Goal: Task Accomplishment & Management: Manage account settings

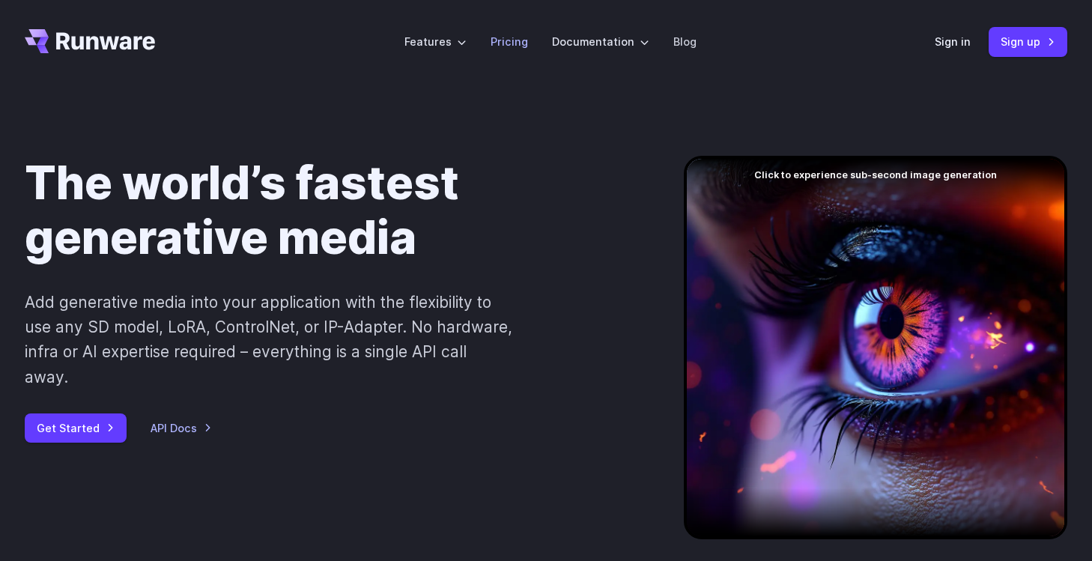
click at [516, 46] on link "Pricing" at bounding box center [509, 41] width 37 height 17
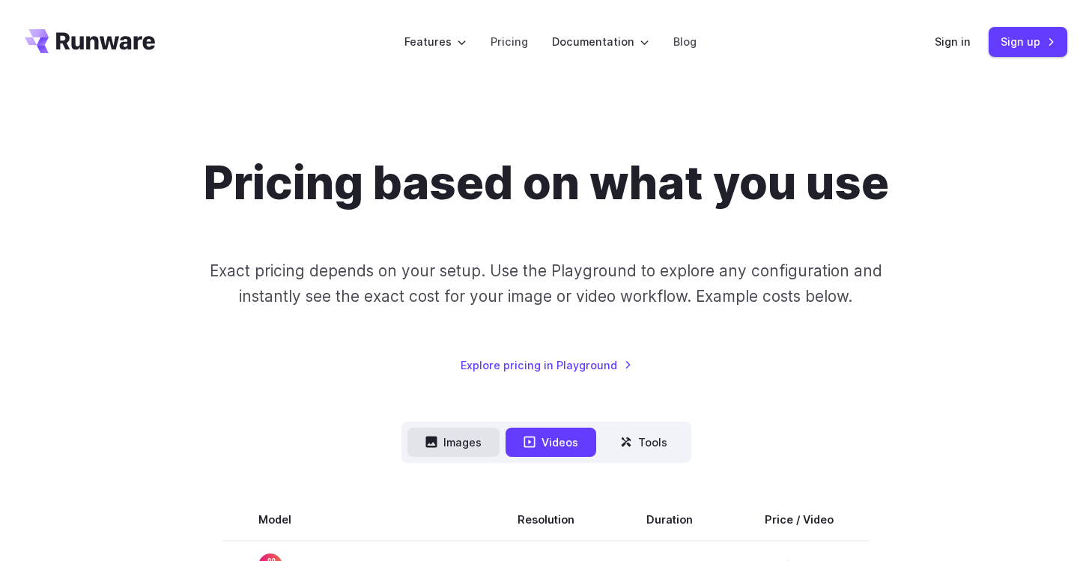
click at [454, 439] on button "Images" at bounding box center [454, 442] width 92 height 29
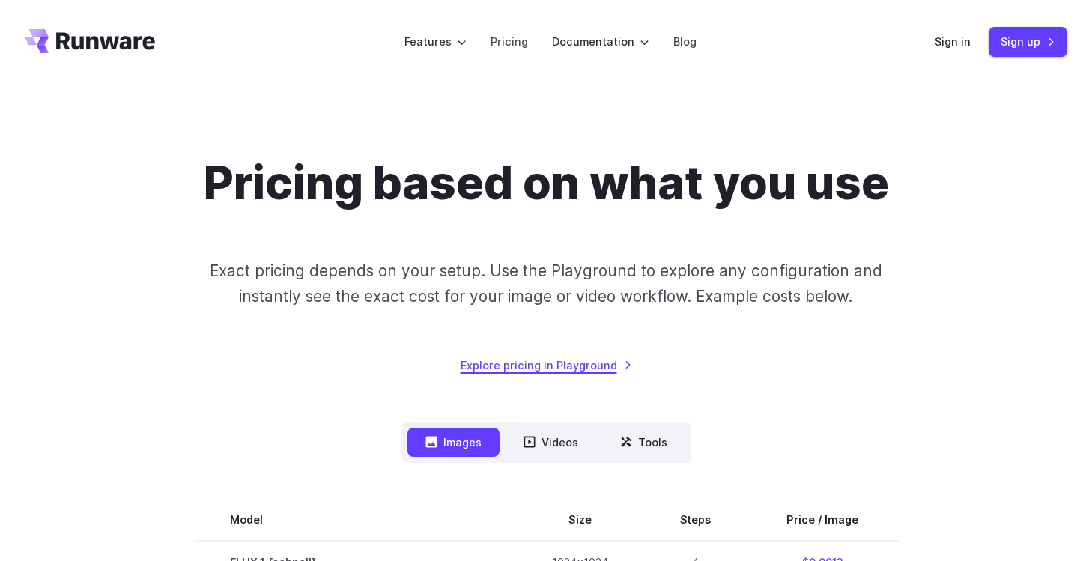
click at [531, 368] on link "Explore pricing in Playground" at bounding box center [547, 365] width 172 height 17
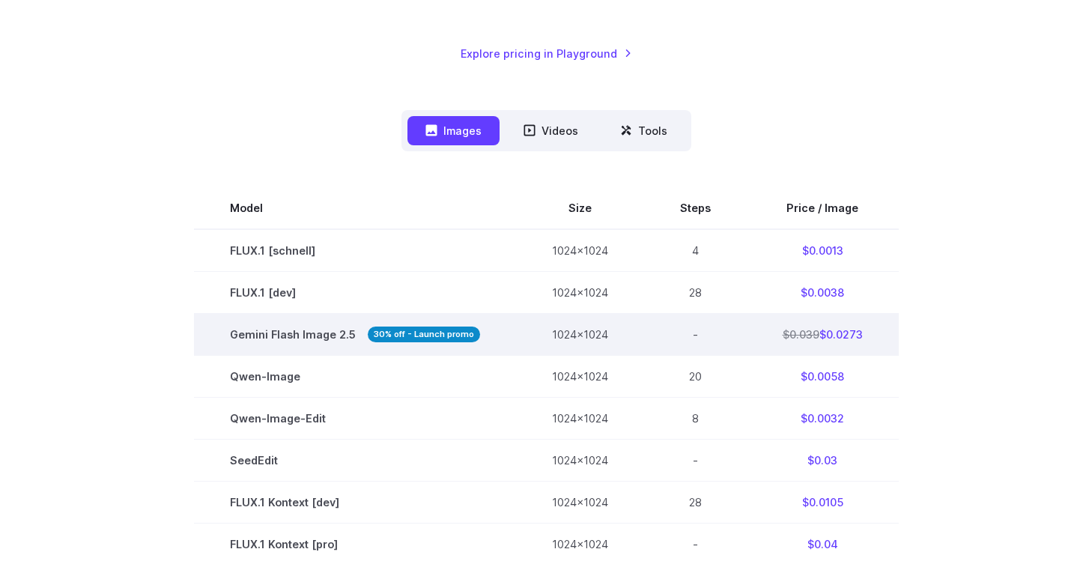
scroll to position [308, 0]
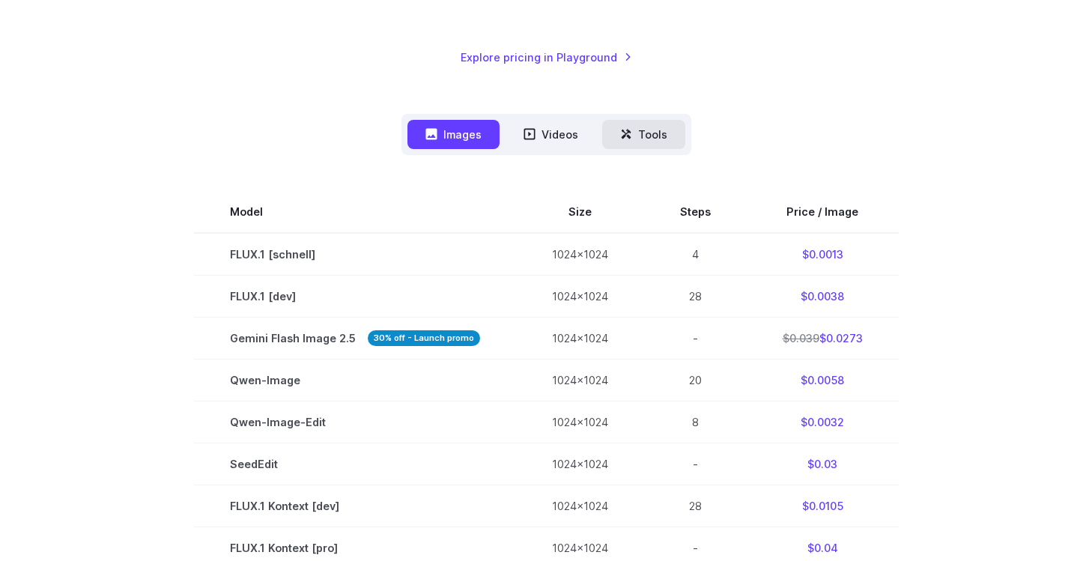
click at [631, 135] on icon at bounding box center [626, 134] width 12 height 12
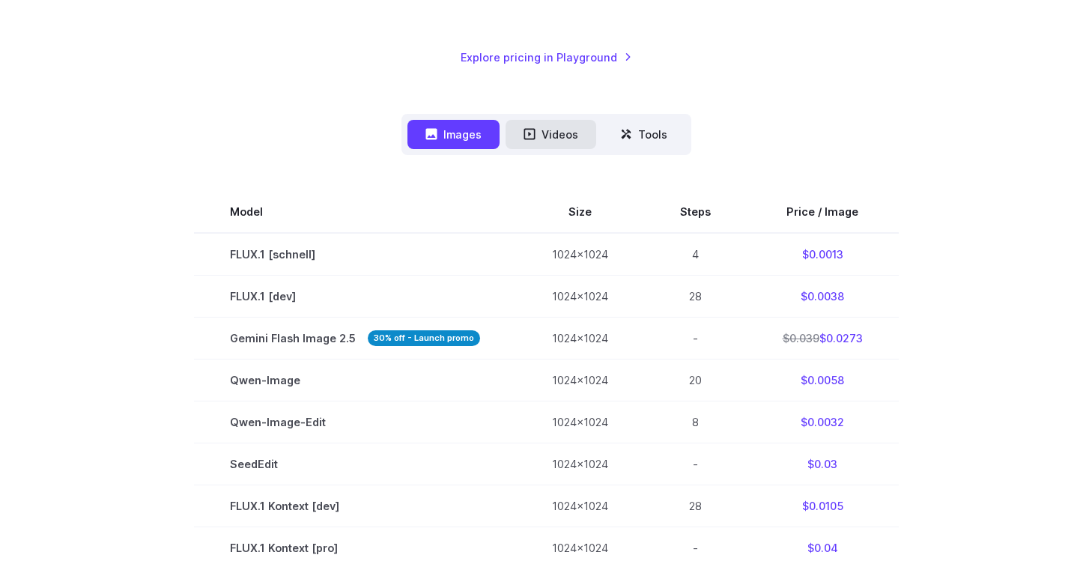
click at [574, 142] on button "Videos" at bounding box center [551, 134] width 91 height 29
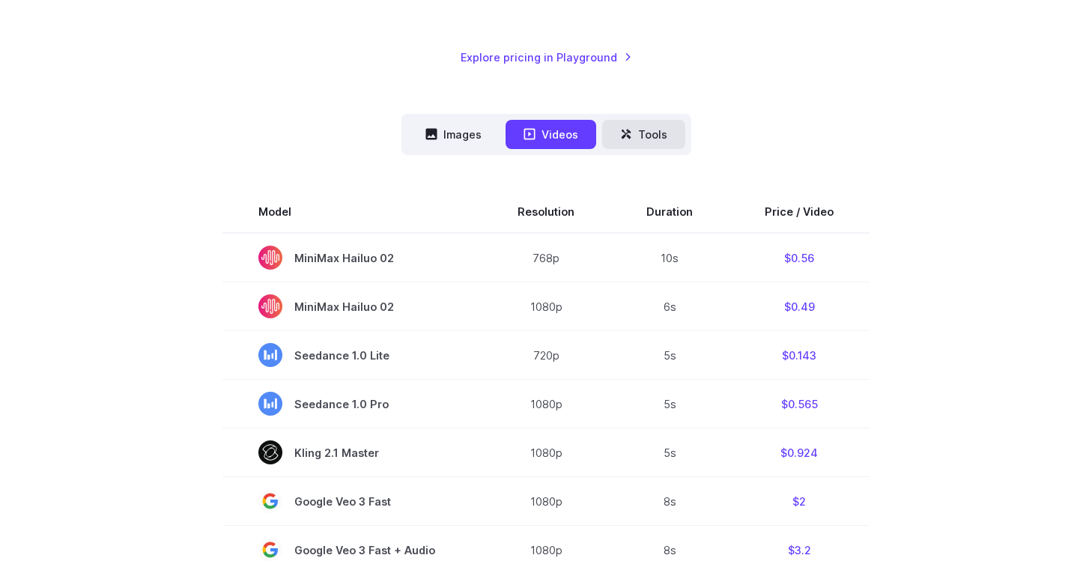
click at [633, 136] on button "Tools" at bounding box center [643, 134] width 83 height 29
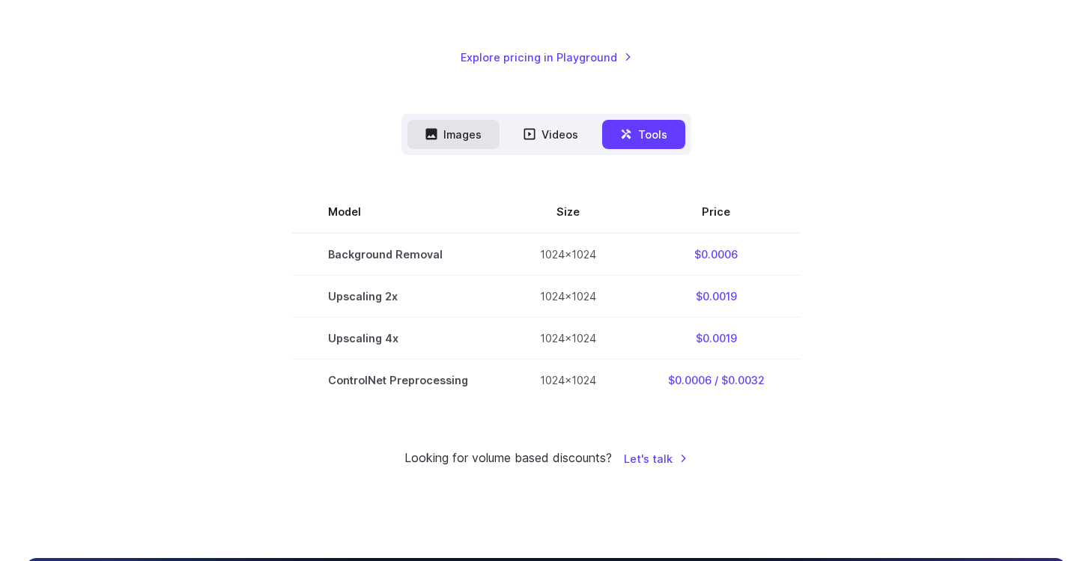
click at [483, 131] on button "Images" at bounding box center [454, 134] width 92 height 29
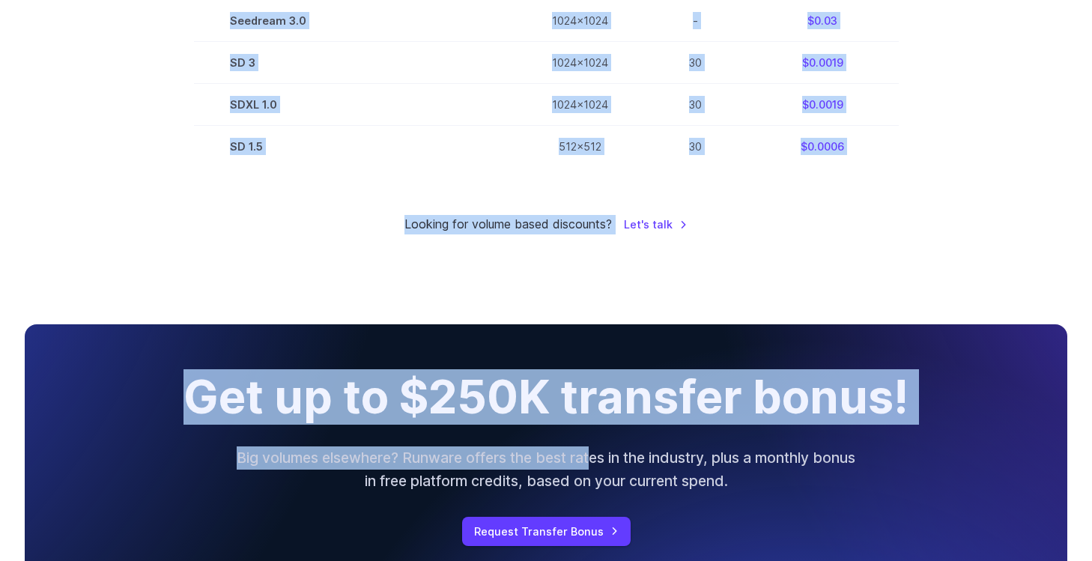
scroll to position [1173, 0]
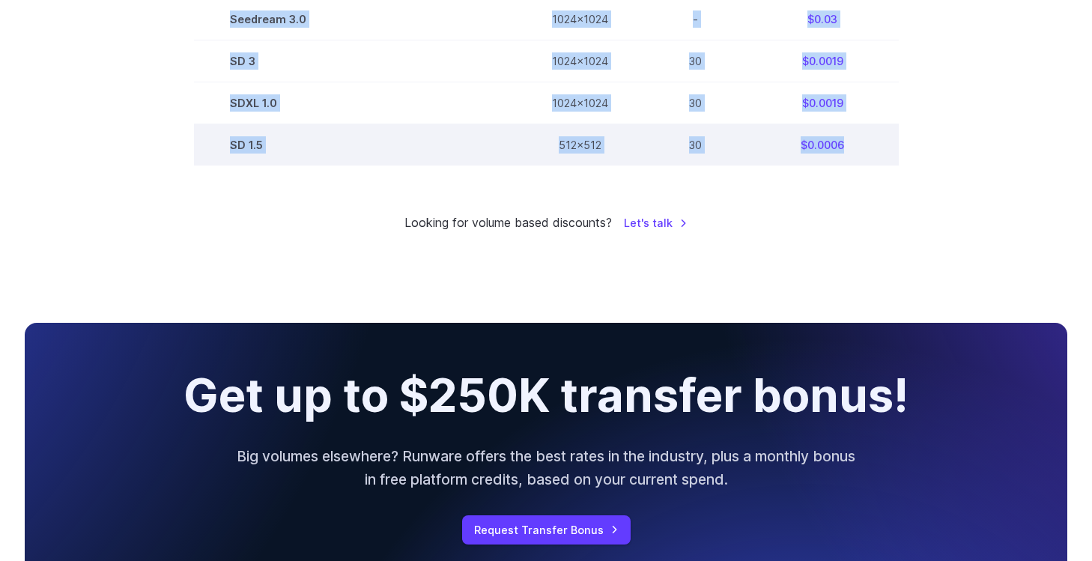
drag, startPoint x: 232, startPoint y: 107, endPoint x: 871, endPoint y: 151, distance: 640.6
copy tbody "Model Size Steps Price / Image FLUX.1 [schnell] 1024x1024 4 $0.0013 FLUX.1 [dev…"
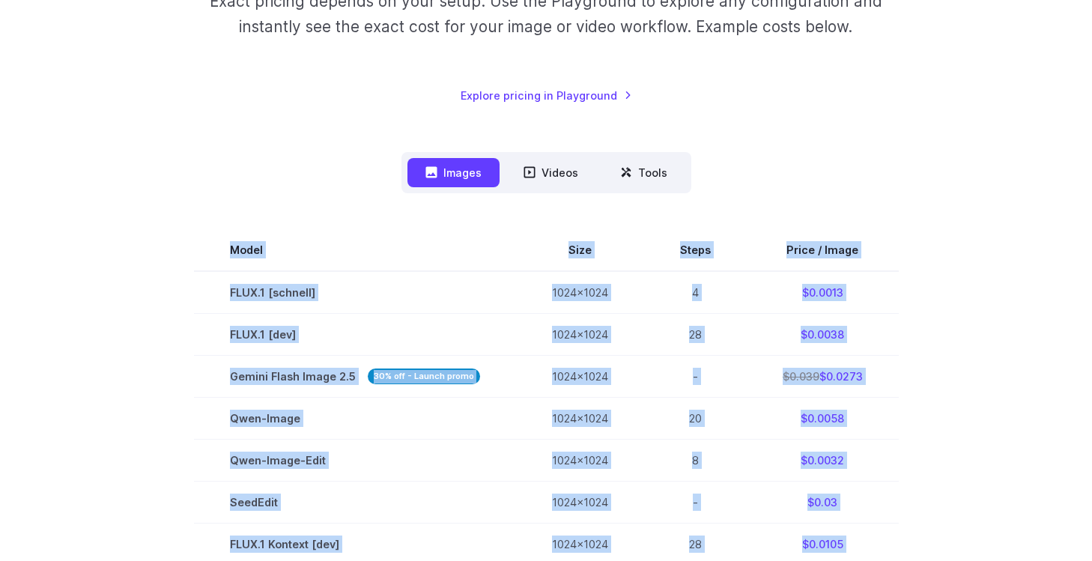
scroll to position [0, 0]
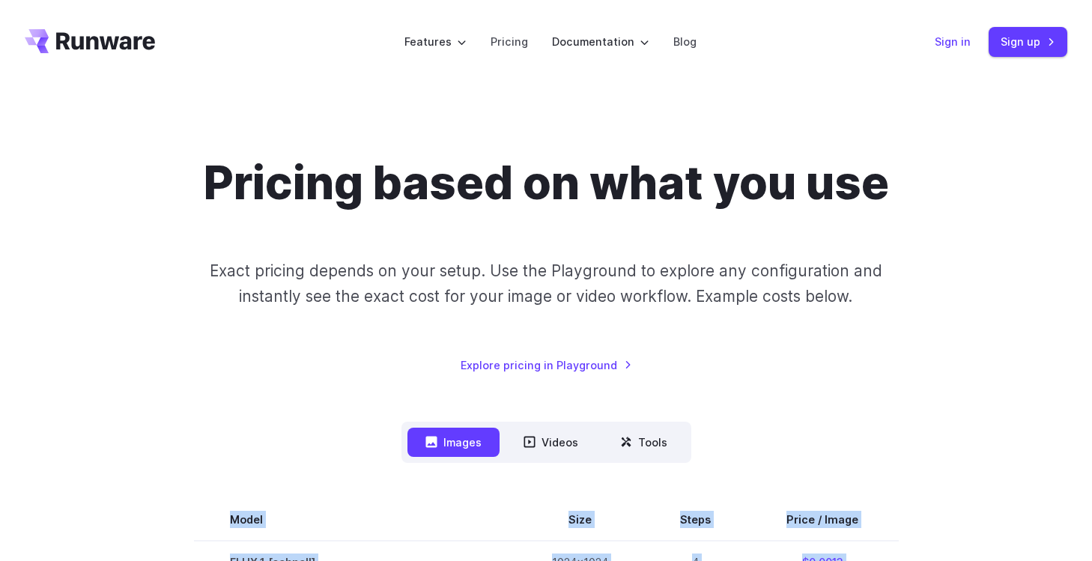
click at [966, 43] on link "Sign in" at bounding box center [953, 41] width 36 height 17
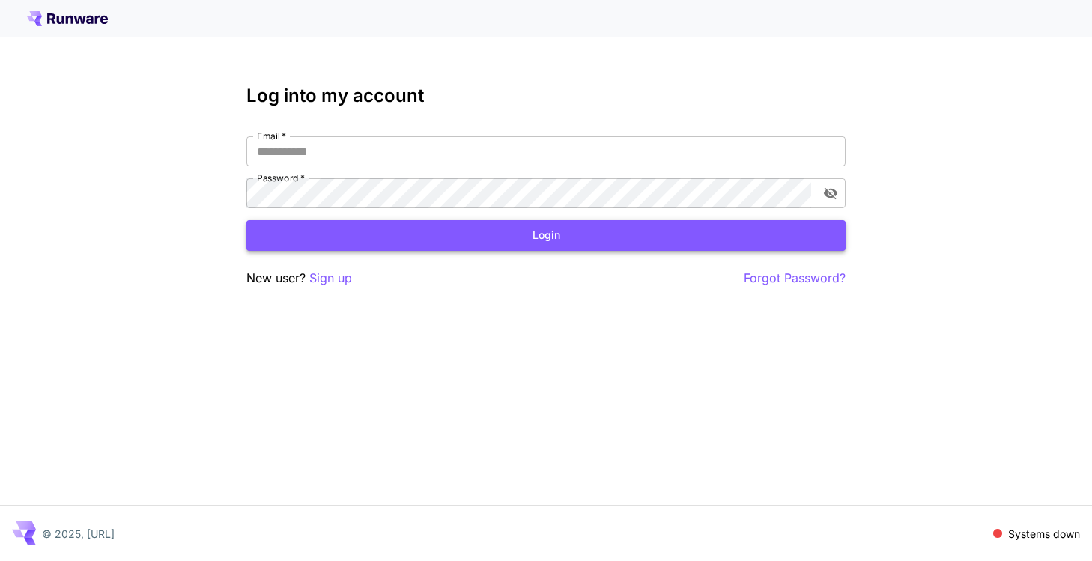
type input "**********"
click at [745, 229] on button "Login" at bounding box center [546, 235] width 599 height 31
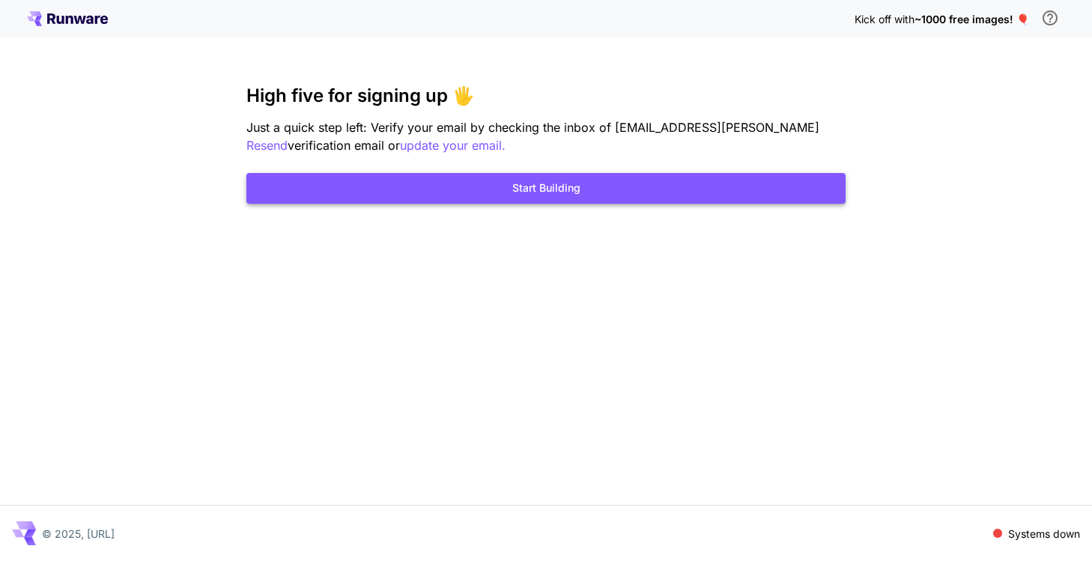
click at [726, 192] on button "Start Building" at bounding box center [546, 188] width 599 height 31
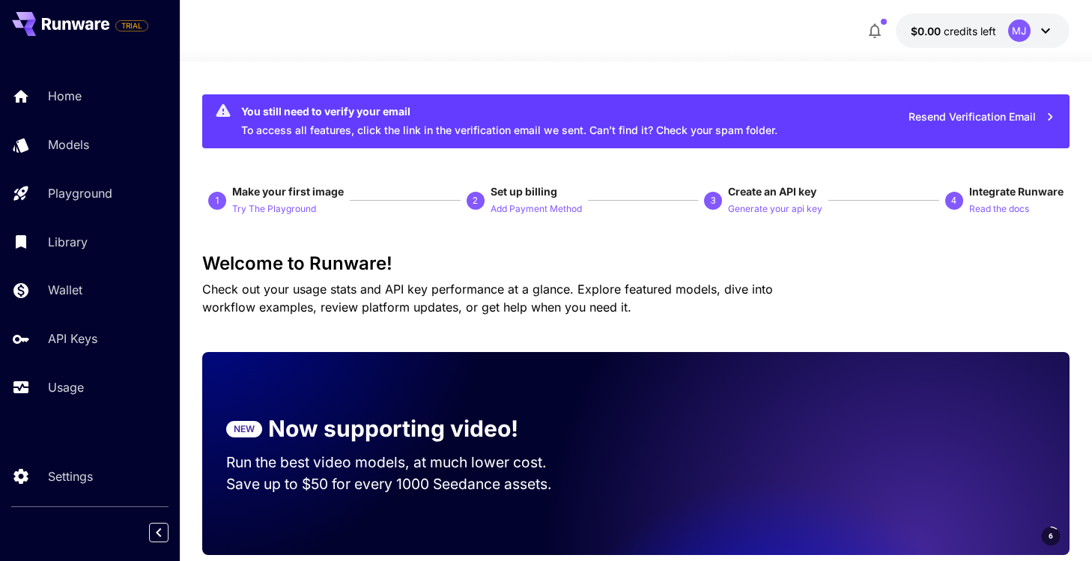
click at [957, 115] on button "Resend Verification Email" at bounding box center [982, 117] width 163 height 31
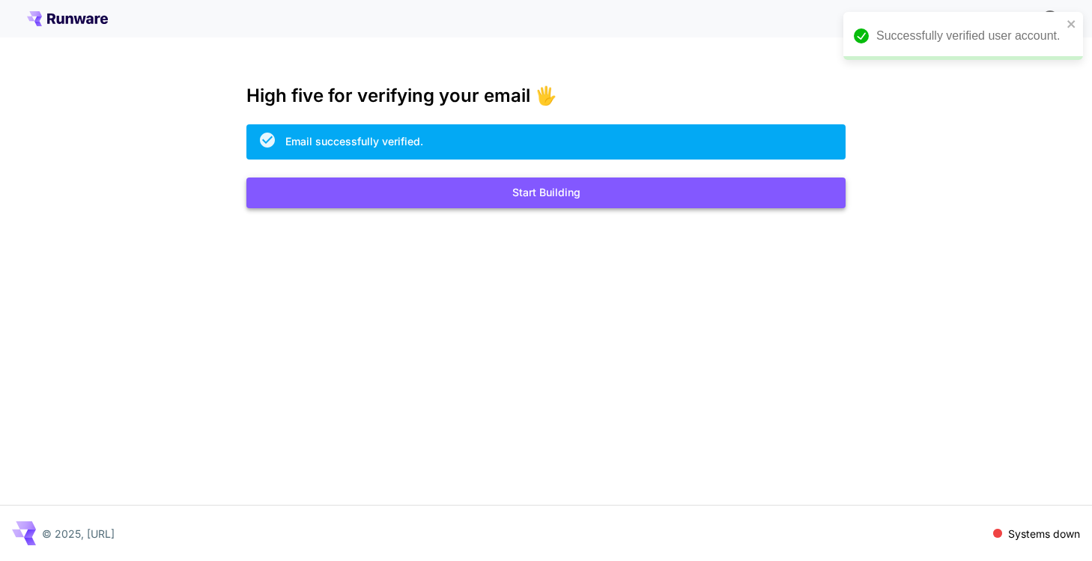
click at [584, 188] on button "Start Building" at bounding box center [546, 193] width 599 height 31
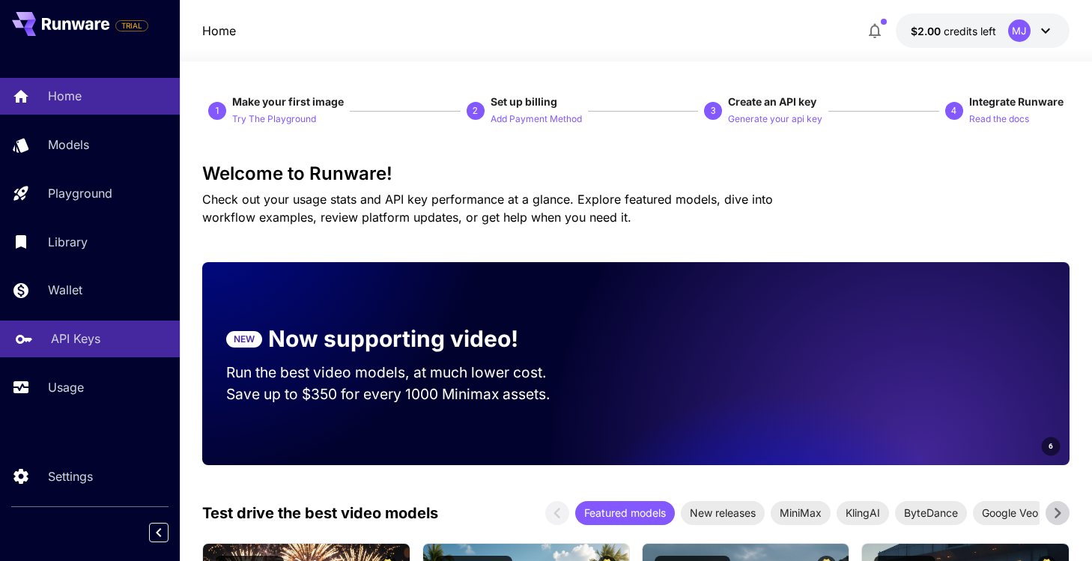
click at [102, 339] on div "API Keys" at bounding box center [109, 339] width 117 height 18
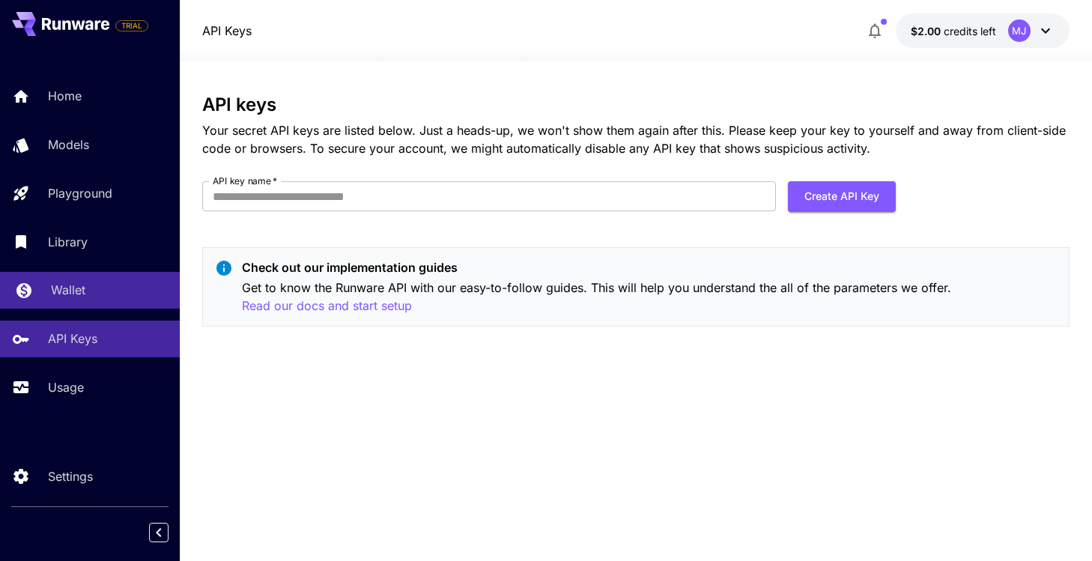
click at [101, 291] on div "Wallet" at bounding box center [109, 290] width 117 height 18
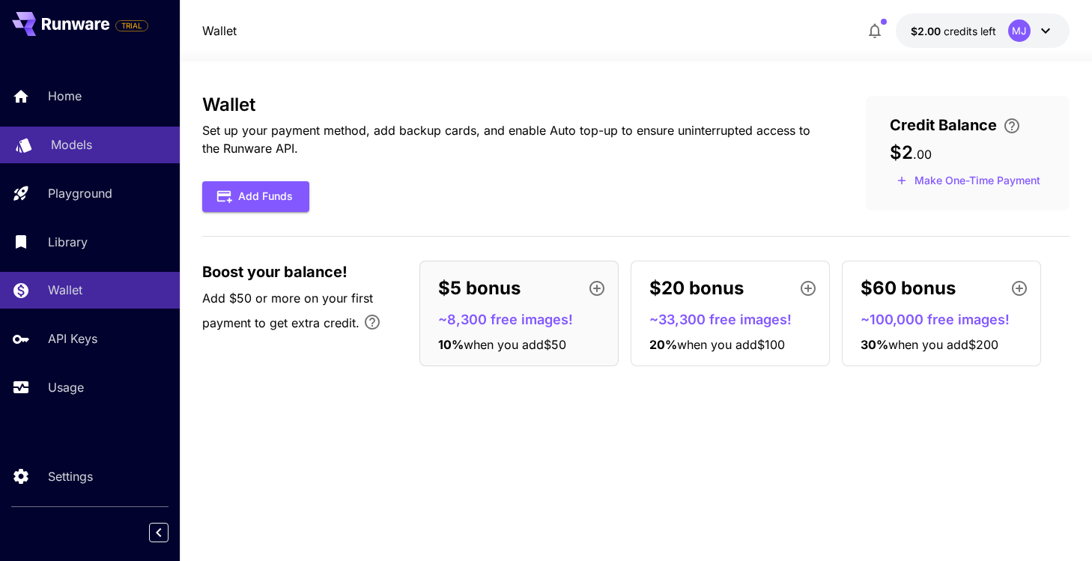
click at [73, 154] on link "Models" at bounding box center [90, 145] width 180 height 37
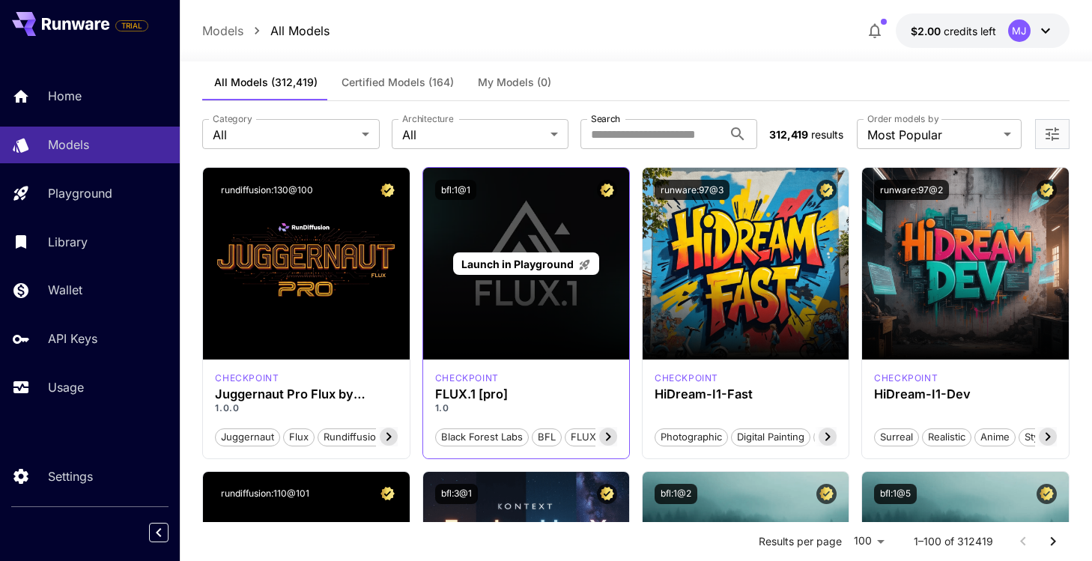
scroll to position [29, 0]
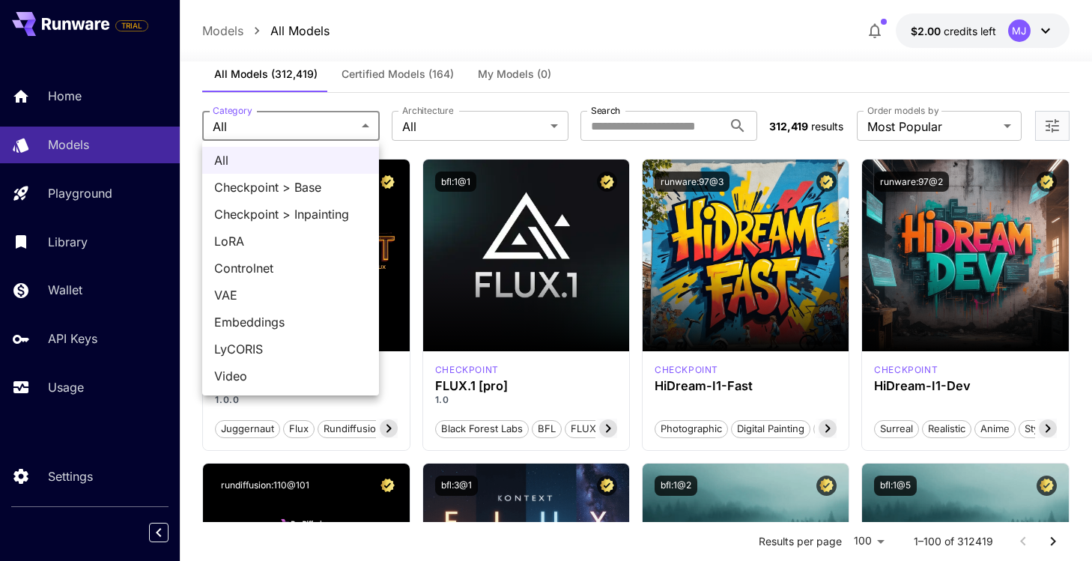
click at [555, 127] on div at bounding box center [546, 280] width 1092 height 561
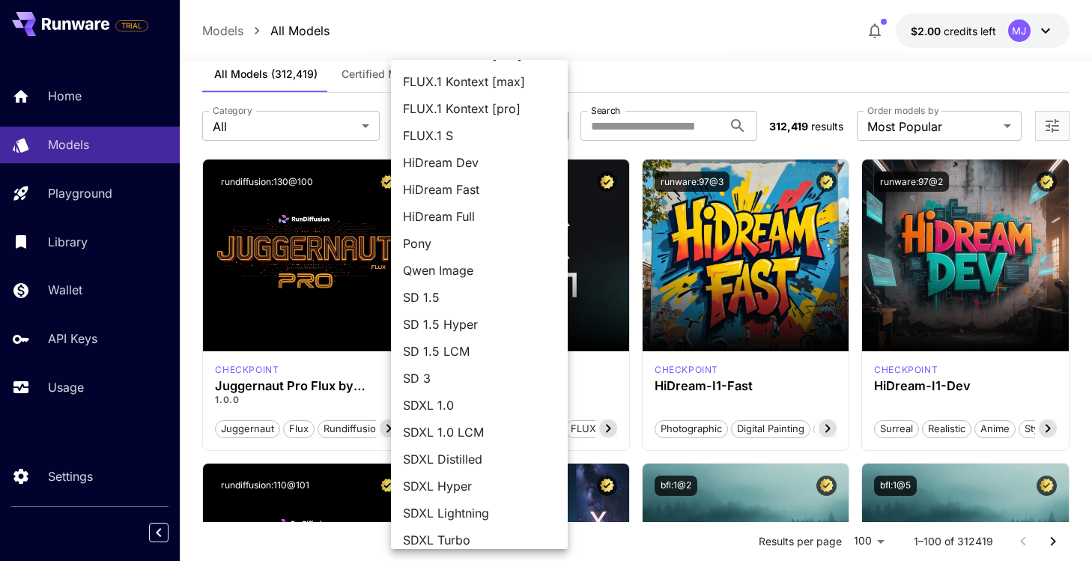
scroll to position [89, 0]
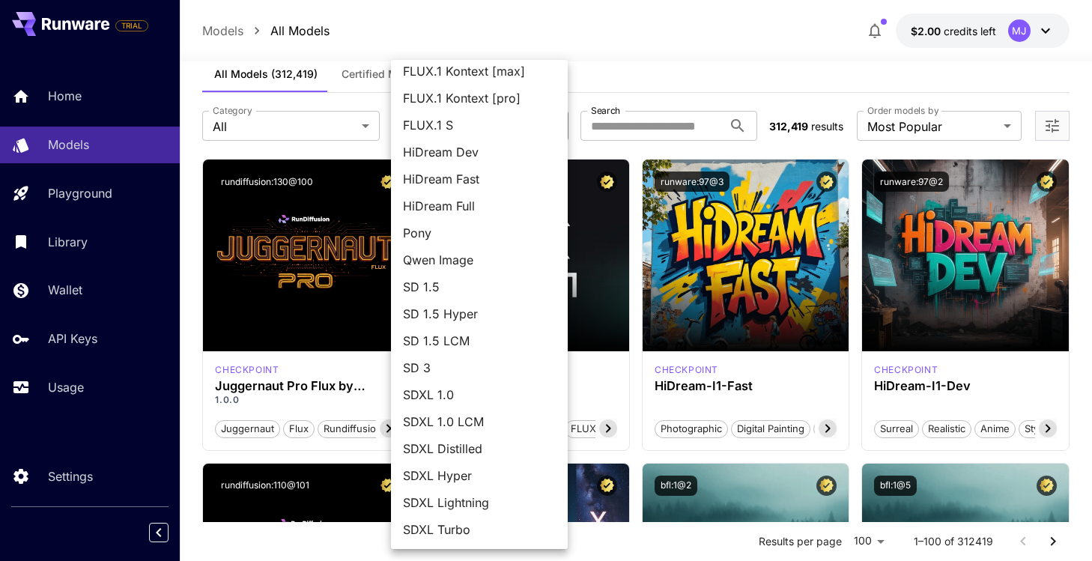
click at [674, 71] on div at bounding box center [546, 280] width 1092 height 561
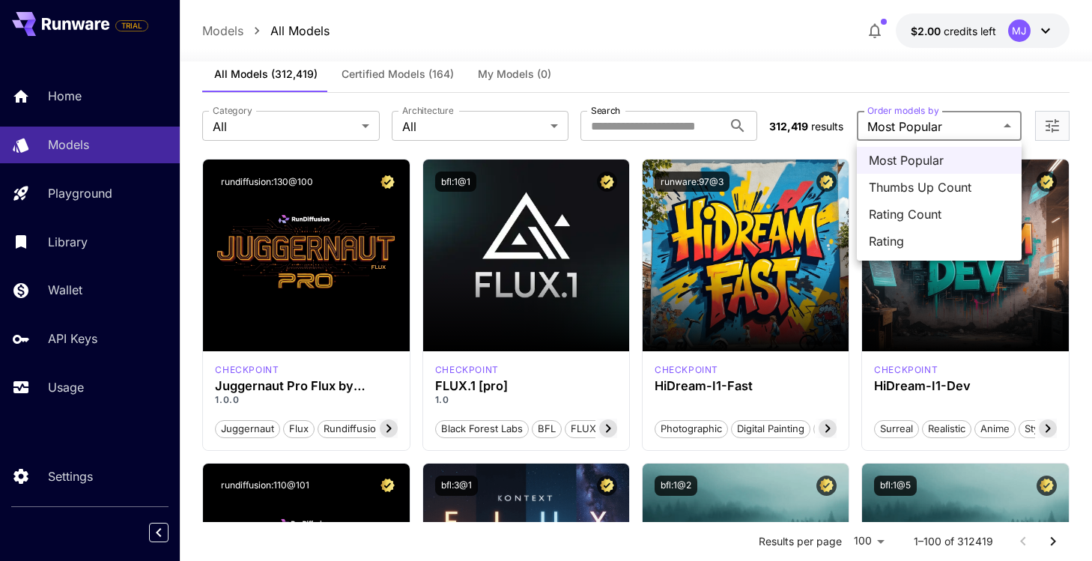
click at [874, 70] on div at bounding box center [546, 280] width 1092 height 561
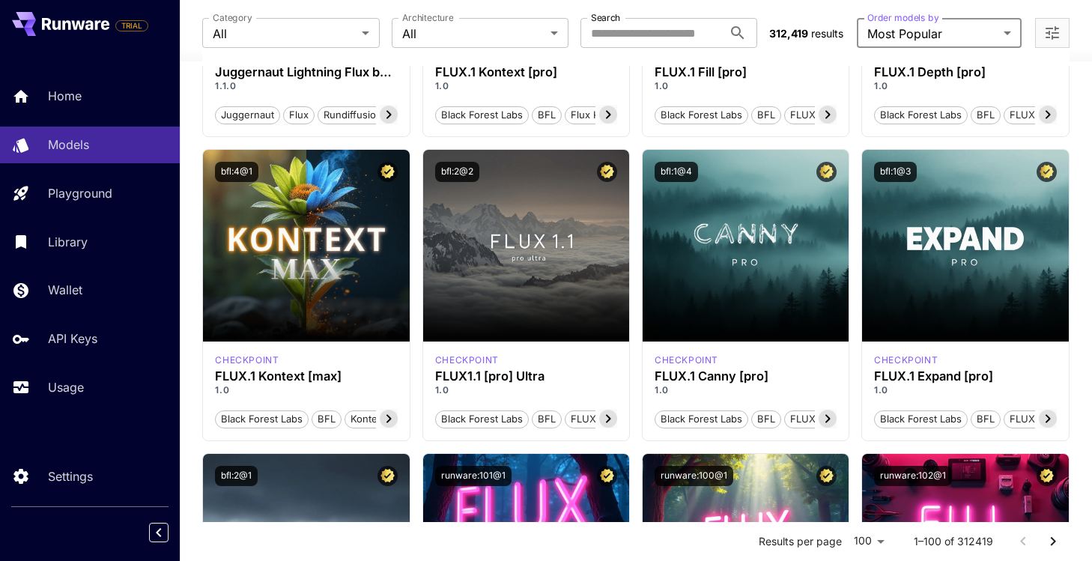
scroll to position [0, 0]
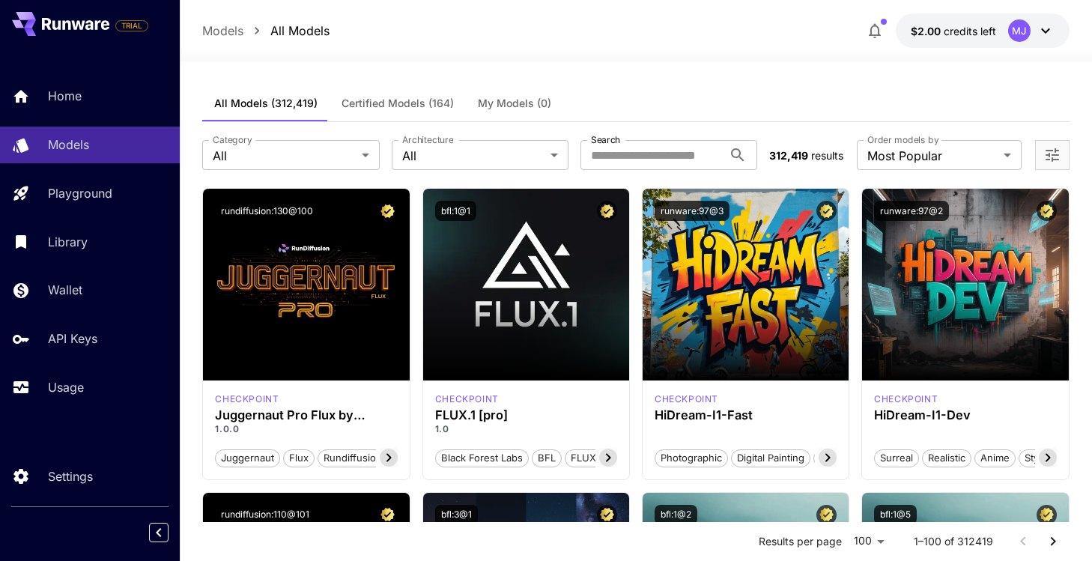
click at [965, 34] on span "credits left" at bounding box center [970, 31] width 52 height 13
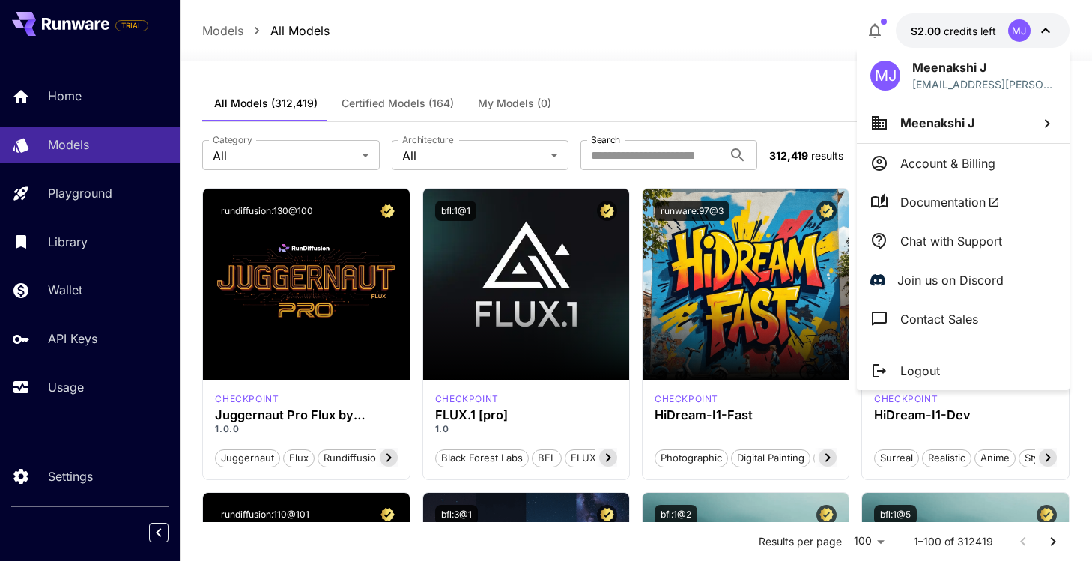
click at [926, 166] on p "Account & Billing" at bounding box center [948, 163] width 95 height 18
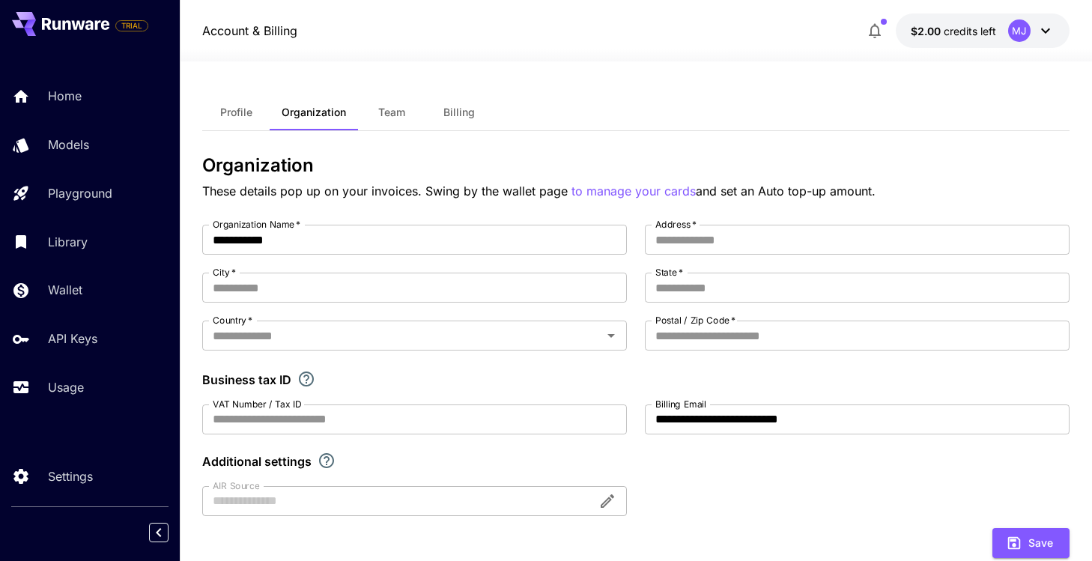
click at [1025, 27] on div "MJ" at bounding box center [1020, 30] width 22 height 22
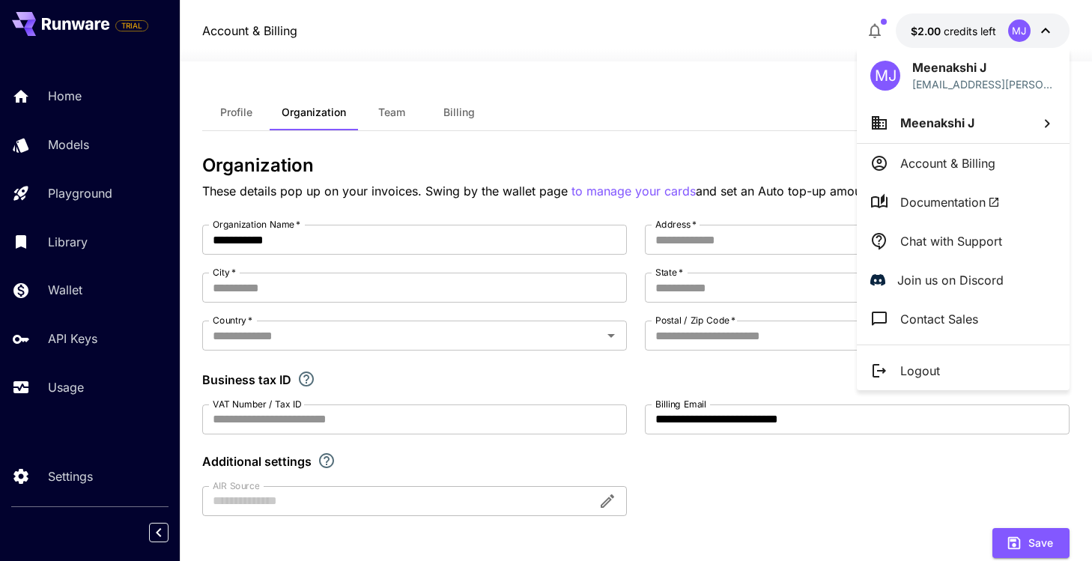
click at [95, 298] on div at bounding box center [546, 280] width 1092 height 561
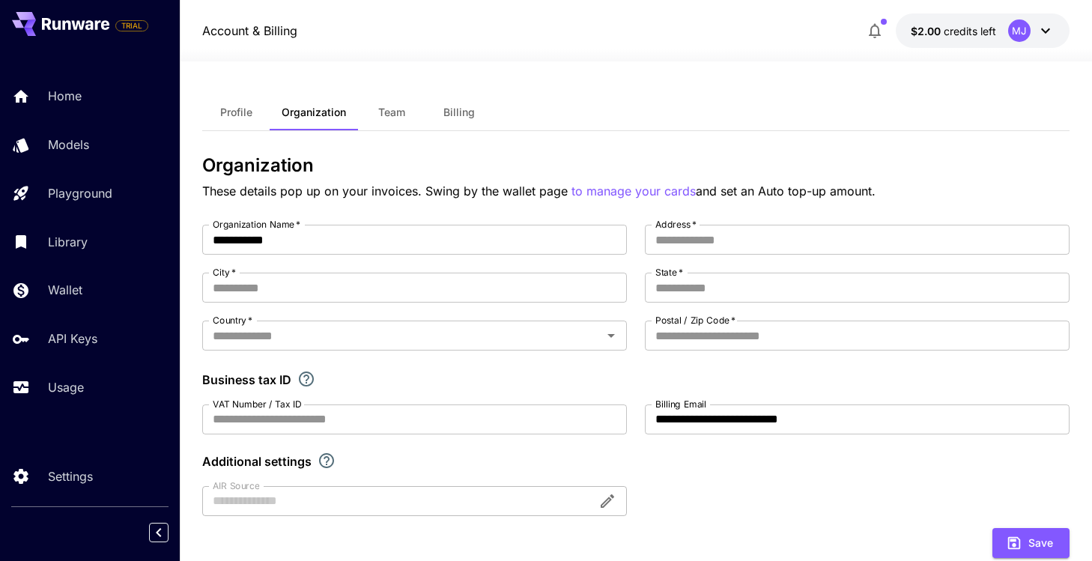
click at [70, 290] on p "Wallet" at bounding box center [65, 290] width 34 height 18
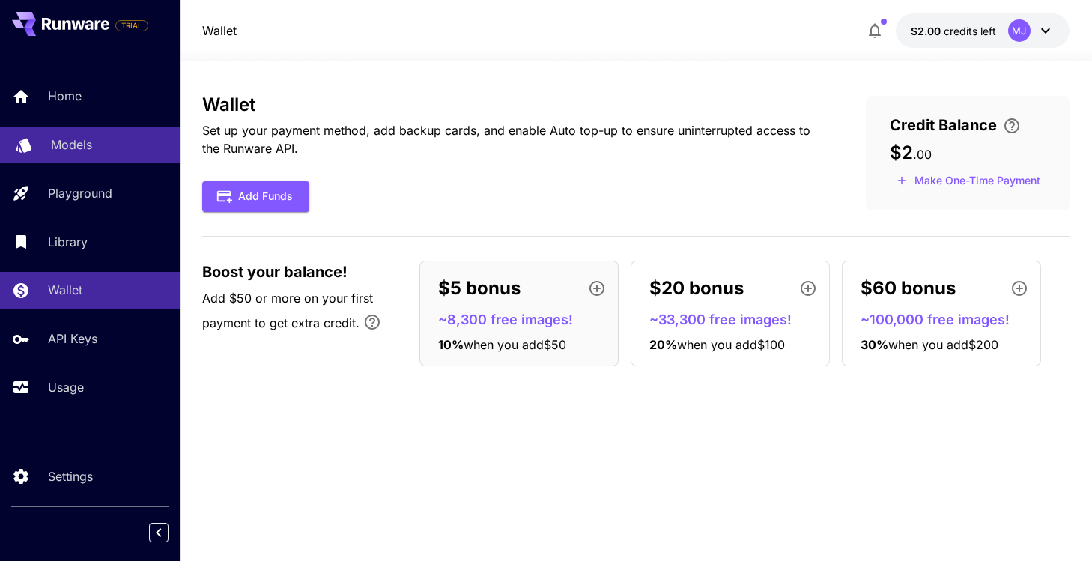
click at [82, 148] on p "Models" at bounding box center [71, 145] width 41 height 18
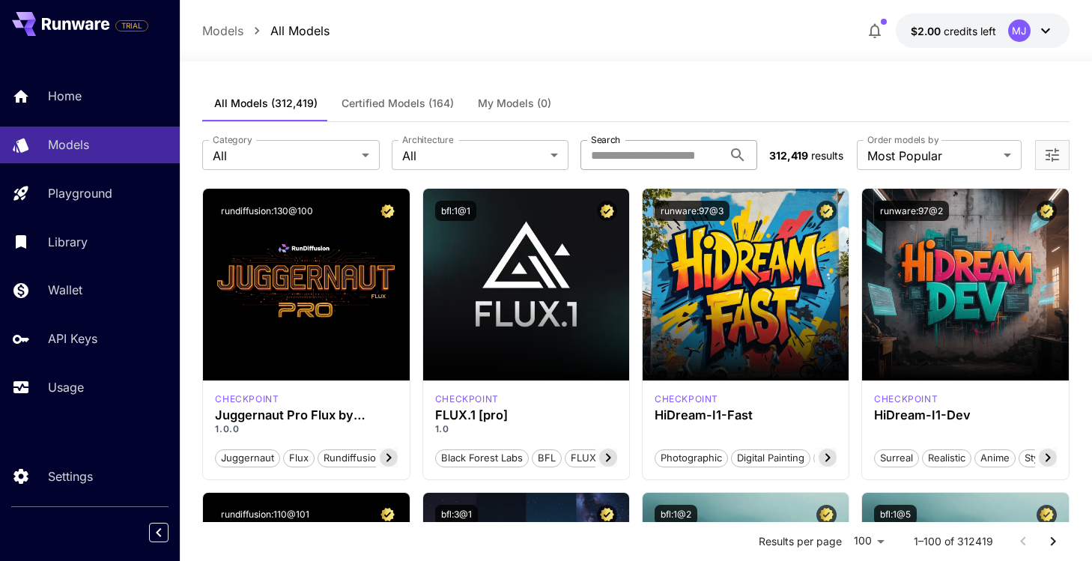
click at [635, 157] on input "Search" at bounding box center [652, 155] width 142 height 30
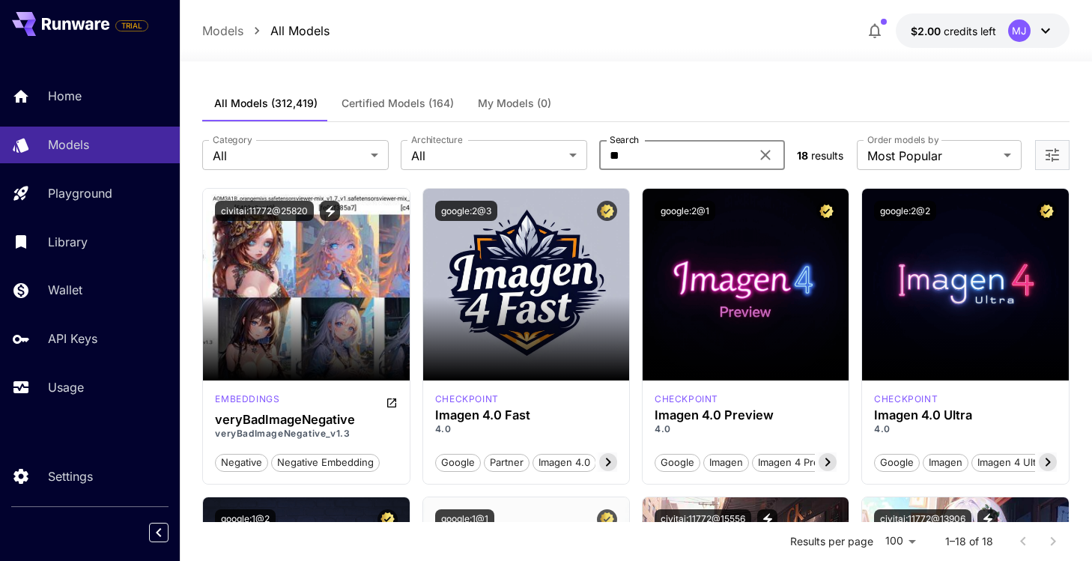
type input "*"
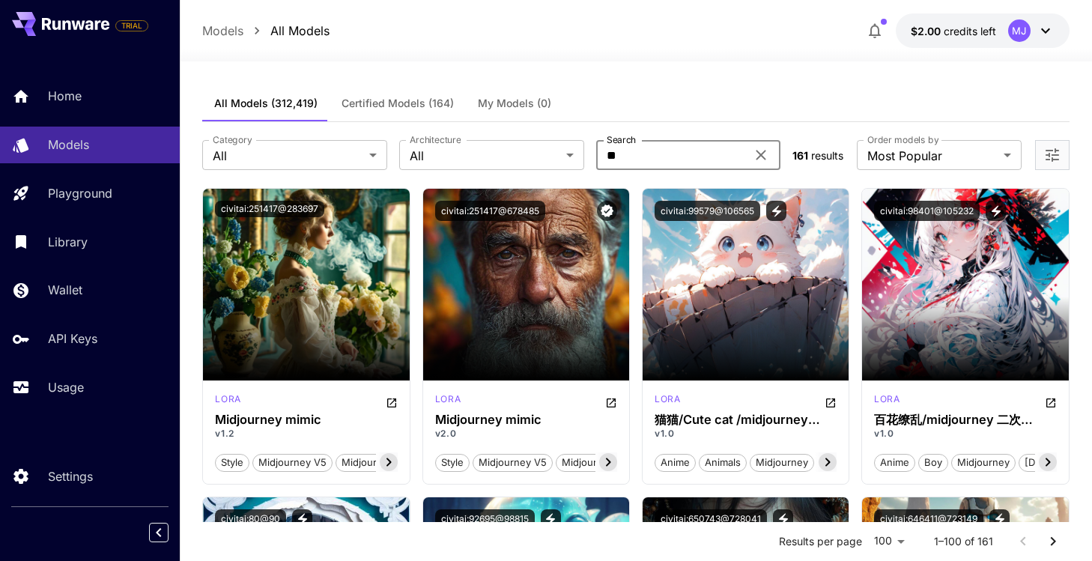
type input "*"
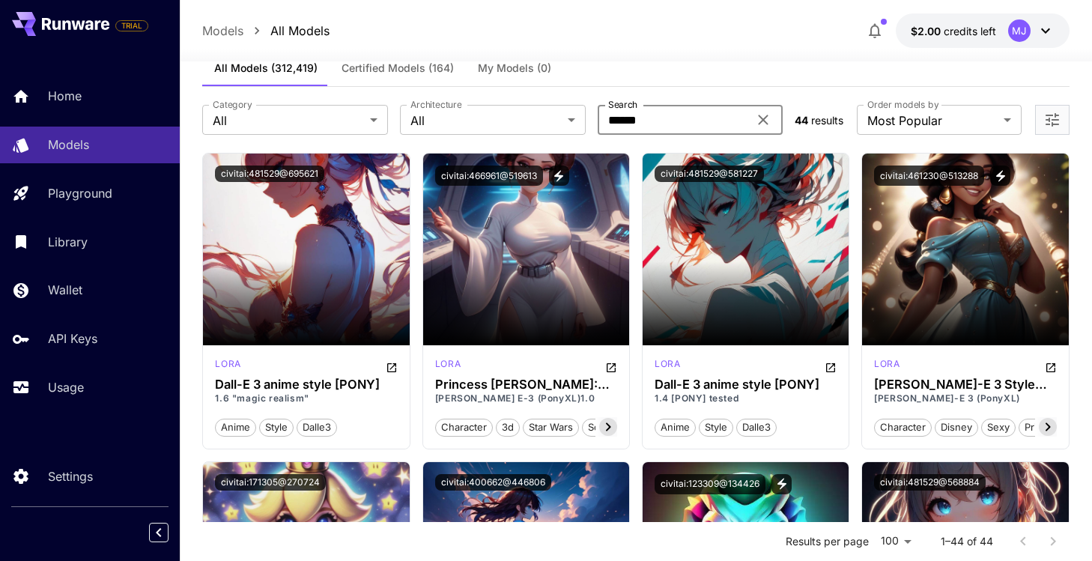
scroll to position [37, 0]
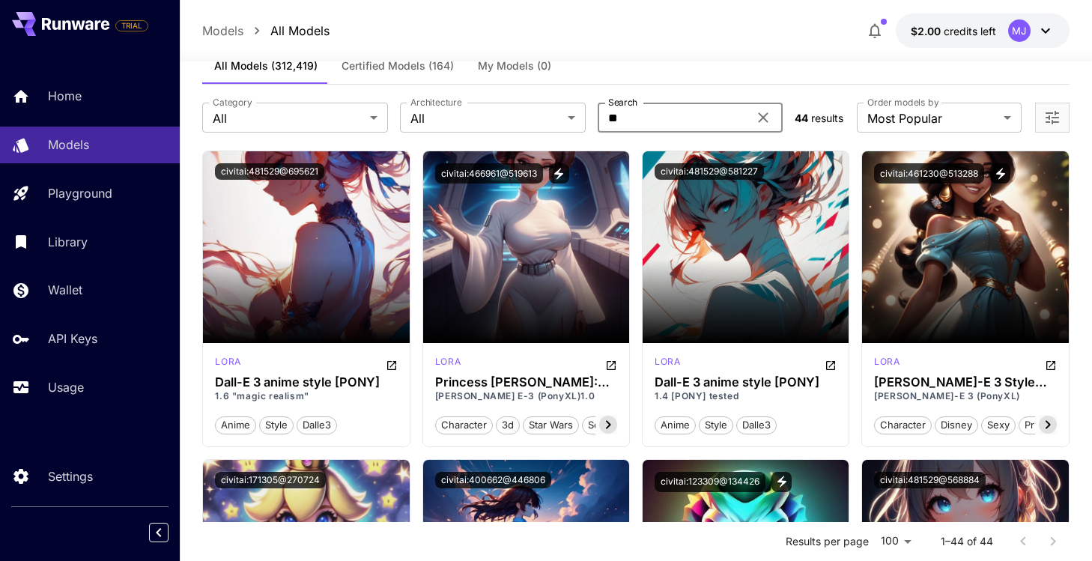
type input "*"
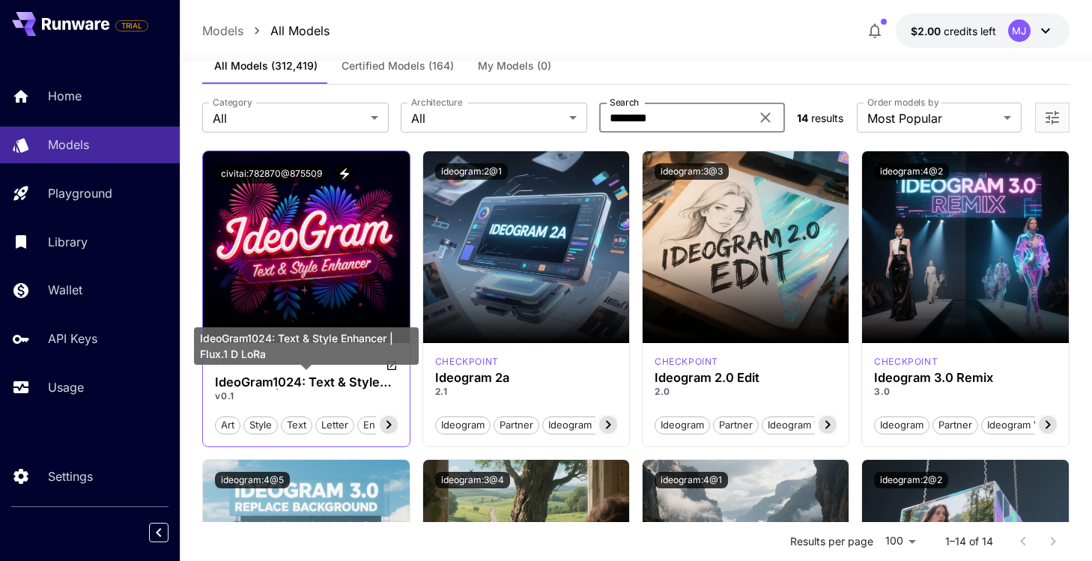
type input "********"
click at [324, 387] on h3 "IdeoGram1024: Text & Style Enhancer | Flux.1 D LoRa" at bounding box center [306, 382] width 182 height 14
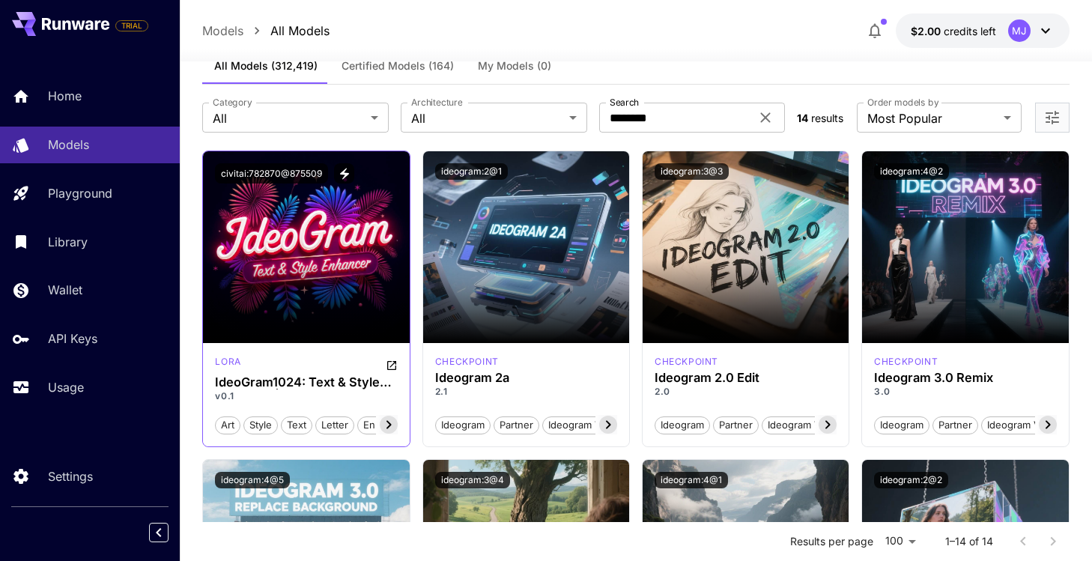
click at [387, 421] on icon at bounding box center [389, 425] width 5 height 8
click at [391, 361] on icon "Open in CivitAI" at bounding box center [392, 366] width 12 height 12
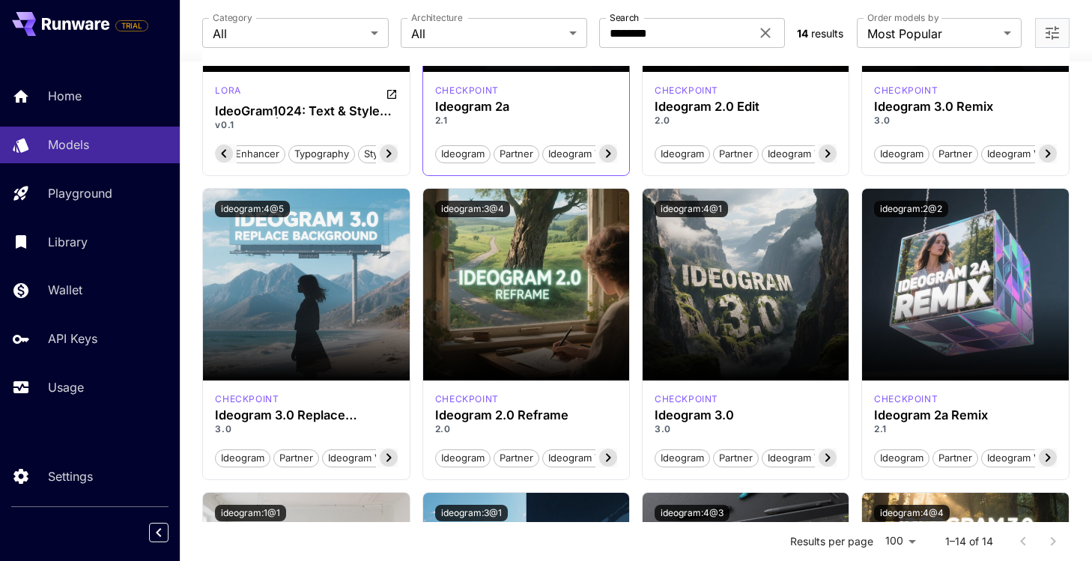
scroll to position [0, 0]
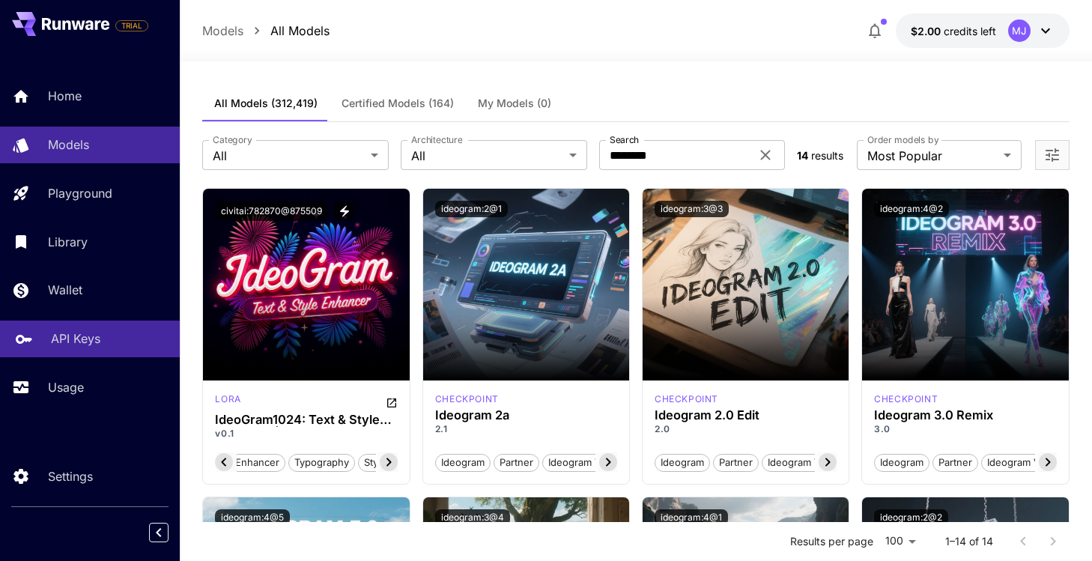
click at [76, 337] on p "API Keys" at bounding box center [75, 339] width 49 height 18
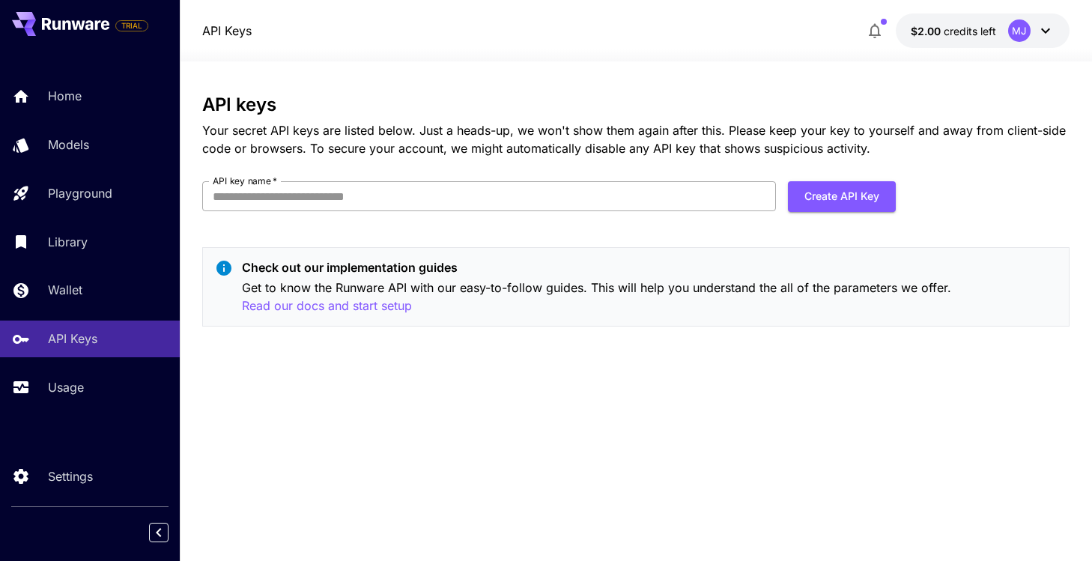
click at [338, 199] on input "API key name   *" at bounding box center [489, 196] width 574 height 30
type input "********"
click at [308, 307] on p "Read our docs and start setup" at bounding box center [327, 306] width 170 height 19
